Goal: Transaction & Acquisition: Purchase product/service

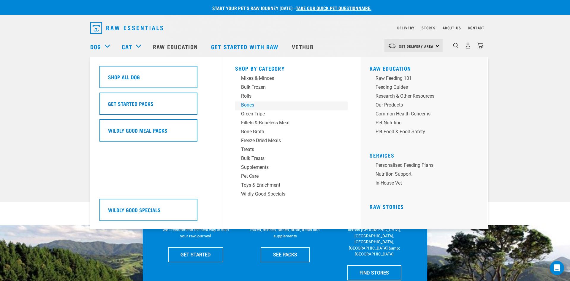
click at [247, 104] on div "Bones" at bounding box center [287, 105] width 93 height 7
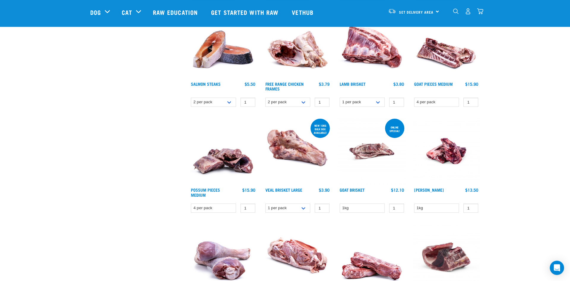
scroll to position [303, 0]
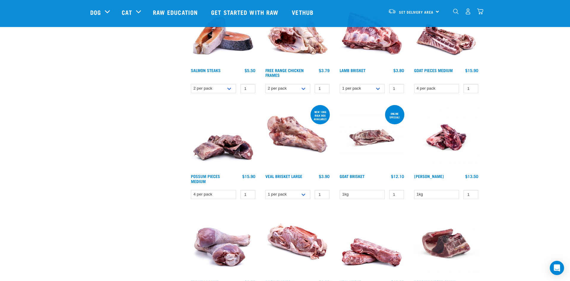
click at [292, 145] on img at bounding box center [297, 137] width 67 height 67
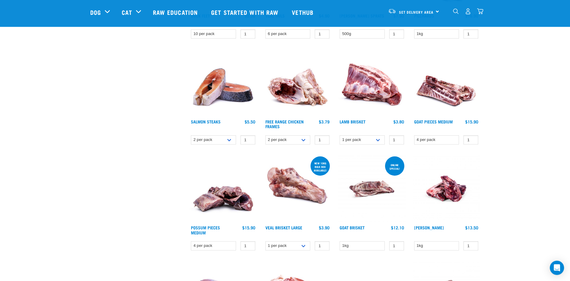
scroll to position [242, 0]
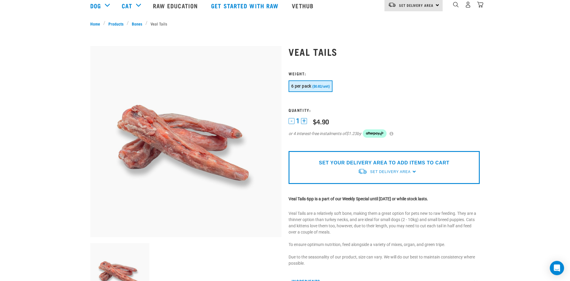
scroll to position [91, 0]
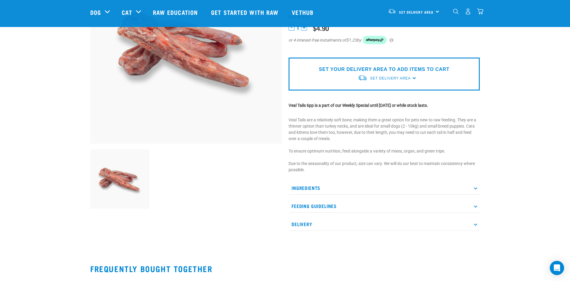
click at [477, 190] on p "Ingredients" at bounding box center [384, 187] width 191 height 13
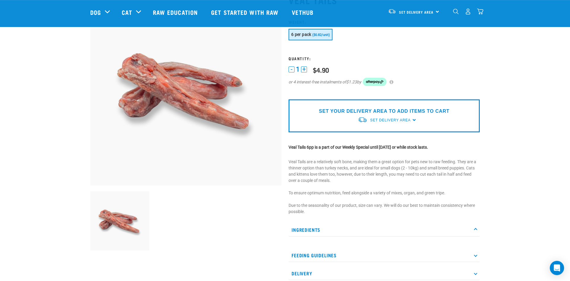
scroll to position [0, 0]
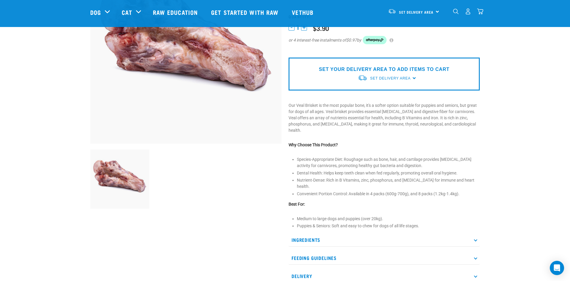
scroll to position [30, 0]
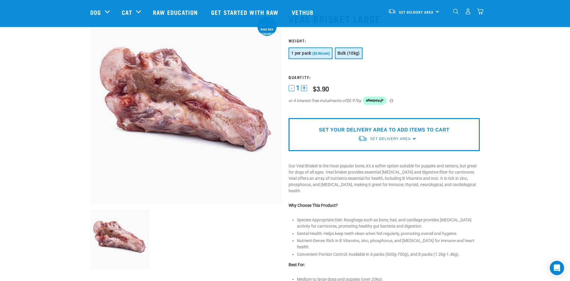
click at [352, 53] on span "Bulk (10kg)" at bounding box center [349, 53] width 22 height 5
click at [319, 54] on span "($3.90/unit)" at bounding box center [321, 54] width 18 height 4
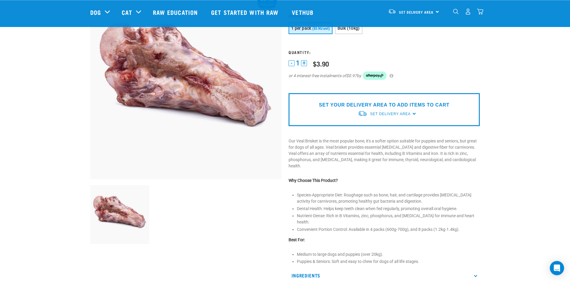
scroll to position [121, 0]
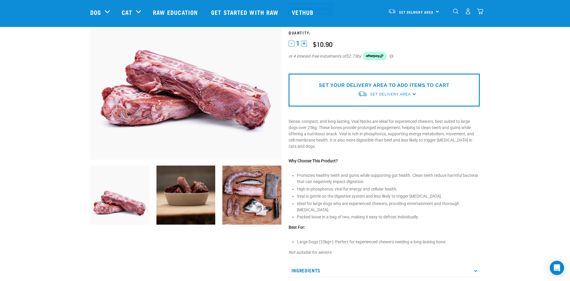
scroll to position [91, 0]
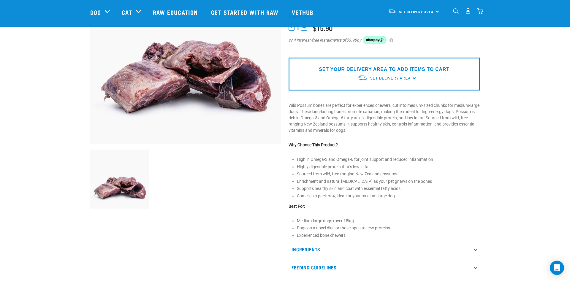
scroll to position [121, 0]
